Goal: Entertainment & Leisure: Consume media (video, audio)

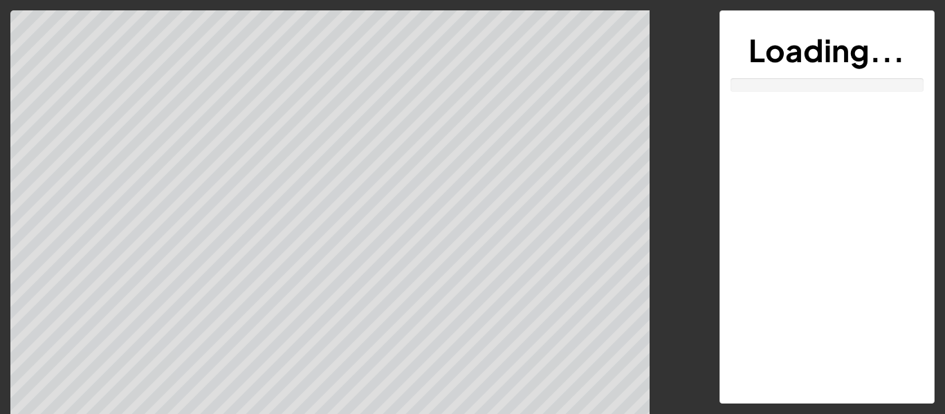
click at [750, 308] on div "Loading..." at bounding box center [827, 207] width 214 height 392
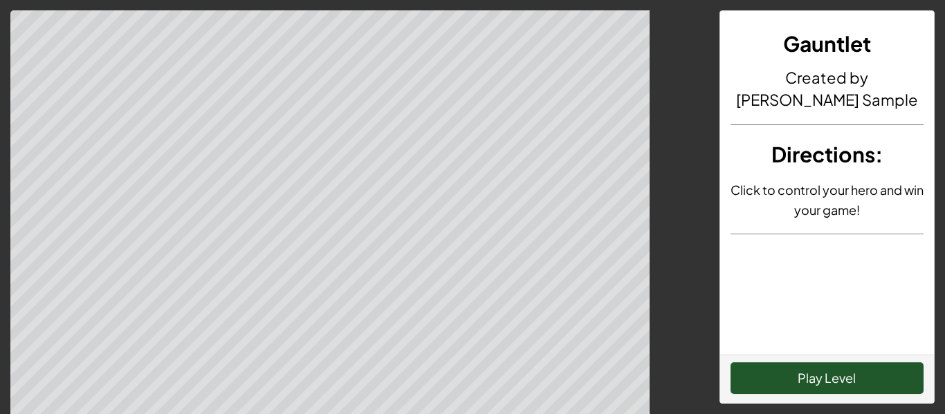
click at [749, 309] on div "Gauntlet Created by [PERSON_NAME] Sample Directions : Click to control your her…" at bounding box center [827, 183] width 214 height 344
click at [809, 383] on button "Play Level" at bounding box center [828, 379] width 194 height 32
click at [759, 414] on html "Gauntlet Created by [PERSON_NAME] Sample Directions : Click to control your her…" at bounding box center [472, 286] width 945 height 572
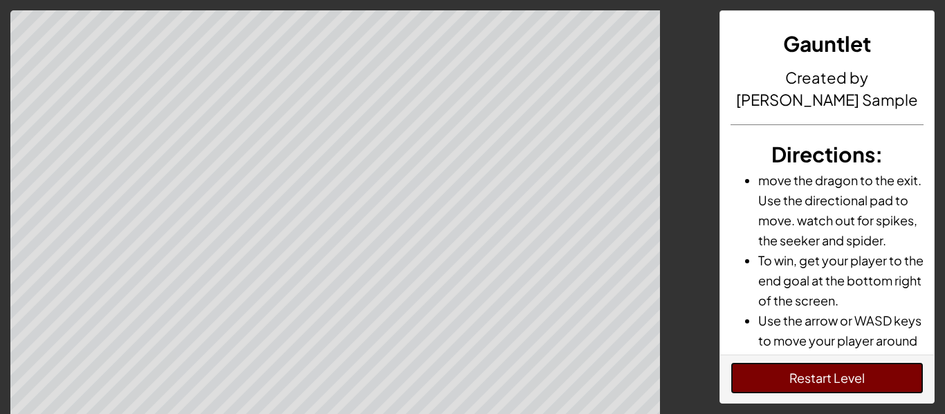
click at [878, 381] on button "Restart Level" at bounding box center [828, 379] width 194 height 32
click at [885, 369] on button "Restart Level" at bounding box center [828, 379] width 194 height 32
click at [899, 372] on button "Restart Level" at bounding box center [828, 379] width 194 height 32
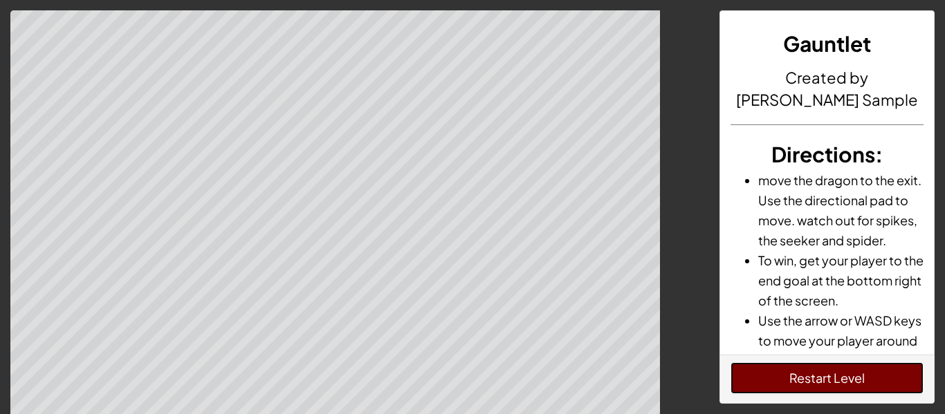
click at [899, 372] on button "Restart Level" at bounding box center [828, 379] width 194 height 32
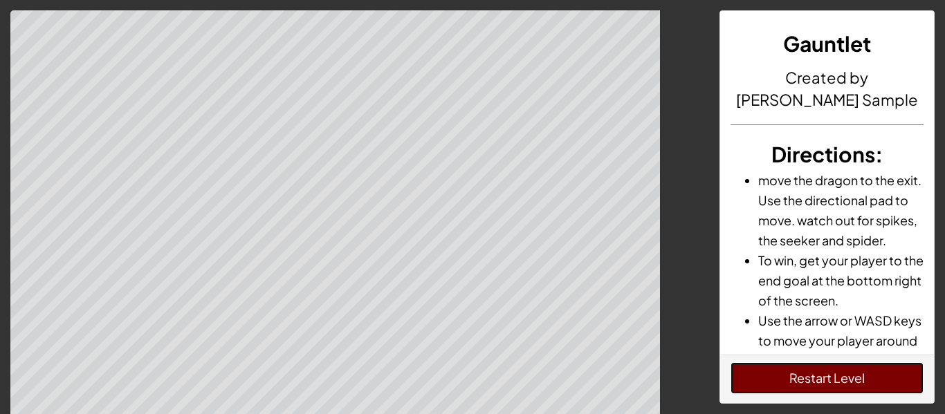
click at [899, 372] on button "Restart Level" at bounding box center [828, 379] width 194 height 32
